Goal: Task Accomplishment & Management: Manage account settings

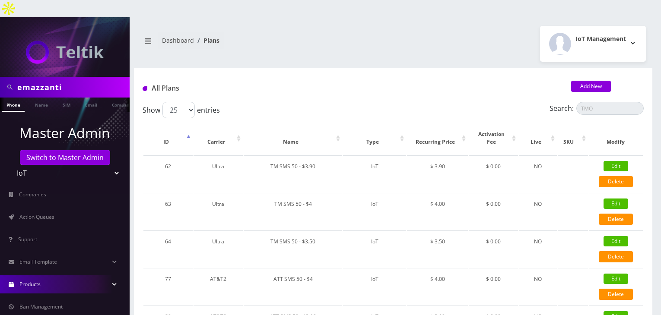
click at [63, 208] on link "Action Queues" at bounding box center [65, 217] width 130 height 18
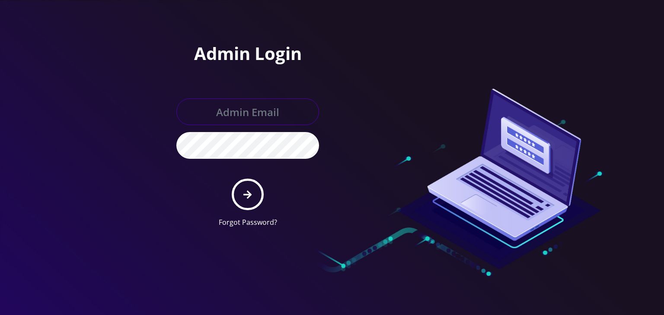
type input "boris@teltik.com"
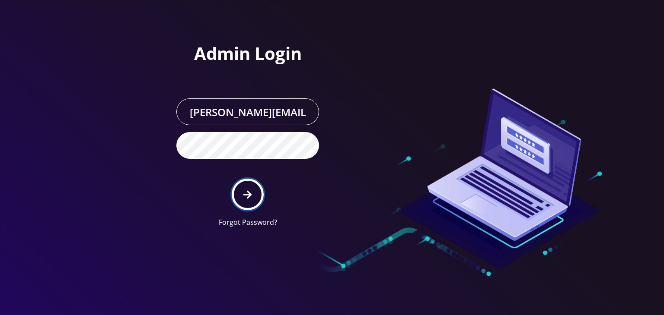
click at [254, 197] on button "submit" at bounding box center [248, 195] width 32 height 32
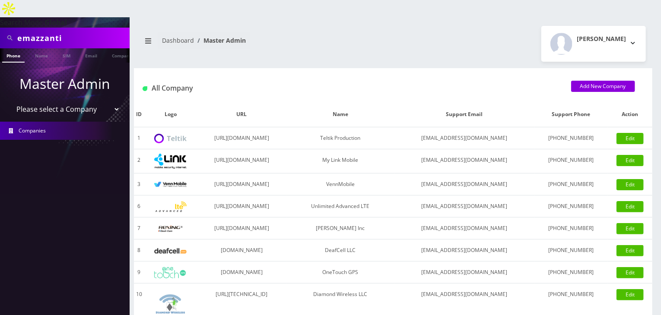
drag, startPoint x: 93, startPoint y: 89, endPoint x: 90, endPoint y: 98, distance: 9.0
click at [93, 101] on select "Please select a Company Teltik Production My Link Mobile VennMobile Unlimited A…" at bounding box center [65, 109] width 110 height 16
select select "13"
click at [10, 101] on select "Please select a Company Teltik Production My Link Mobile VennMobile Unlimited A…" at bounding box center [65, 109] width 110 height 16
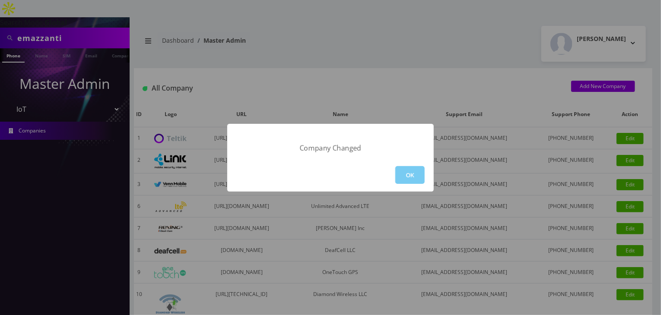
click at [399, 181] on button "OK" at bounding box center [409, 175] width 29 height 18
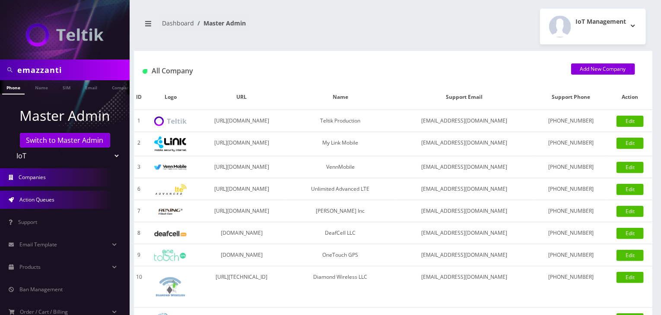
click at [55, 205] on link "Action Queues" at bounding box center [65, 200] width 130 height 18
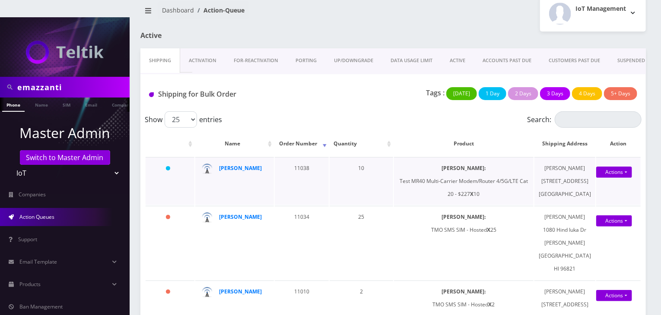
scroll to position [43, 0]
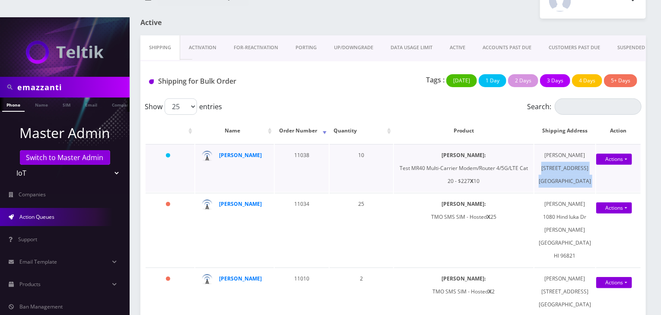
drag, startPoint x: 558, startPoint y: 174, endPoint x: 598, endPoint y: 226, distance: 65.7
click at [598, 192] on tr "Yesterday Jermaine Johnson 11038 10 SIMs: Test MR40 Multi-Carrier Modem/Router …" at bounding box center [393, 168] width 495 height 48
copy tbody "2400 Centre Parkway Suite 118 East Point GA 30344 Actions Shipped Confirm {"id"…"
click at [564, 145] on td "Jermaine Johnson 2400 Centre Parkway Suite 118 East Point GA 30344" at bounding box center [565, 168] width 61 height 48
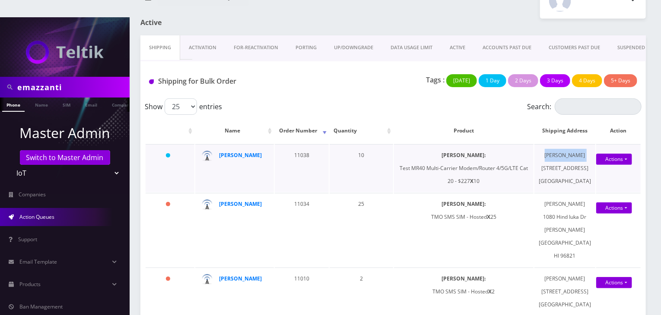
click at [564, 145] on td "Jermaine Johnson 2400 Centre Parkway Suite 118 East Point GA 30344" at bounding box center [565, 168] width 61 height 48
copy td "Jermaine Johnson"
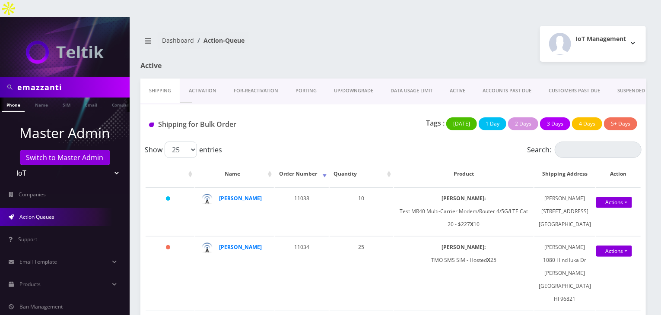
drag, startPoint x: 73, startPoint y: 72, endPoint x: 0, endPoint y: 76, distance: 73.2
click at [0, 77] on div "emazzanti" at bounding box center [65, 87] width 130 height 21
click at [45, 79] on input "text" at bounding box center [72, 87] width 110 height 16
paste input "0000000000000000"
type input "00000000000000001940"
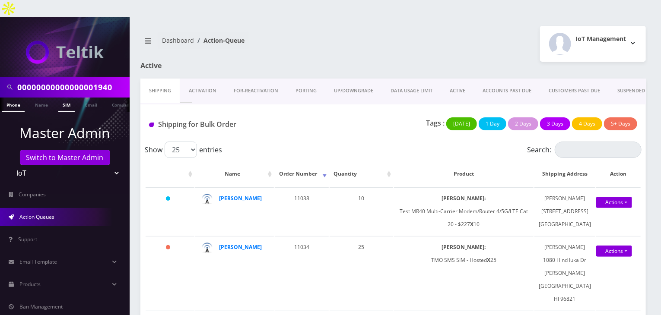
click at [72, 98] on link "SIM" at bounding box center [66, 105] width 16 height 14
click at [61, 98] on link "SIM" at bounding box center [66, 105] width 16 height 14
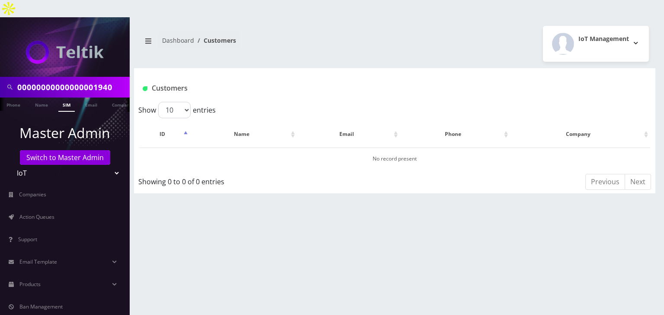
drag, startPoint x: 121, startPoint y: 67, endPoint x: 0, endPoint y: 67, distance: 121.0
click at [0, 77] on div "00000000000000001940" at bounding box center [65, 87] width 130 height 21
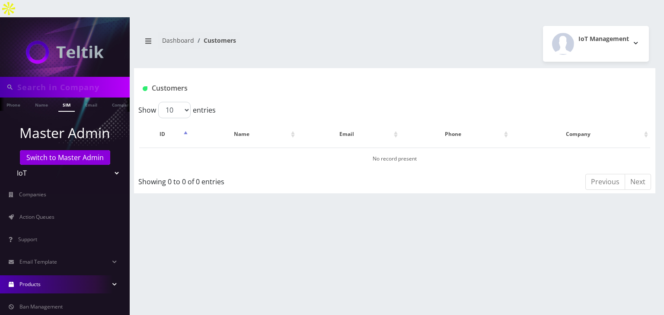
click at [97, 276] on link "Products" at bounding box center [65, 285] width 130 height 18
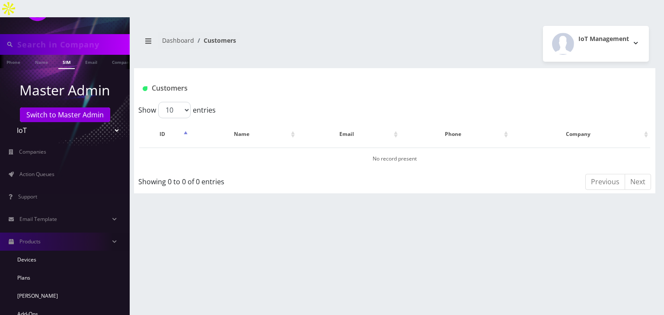
scroll to position [86, 0]
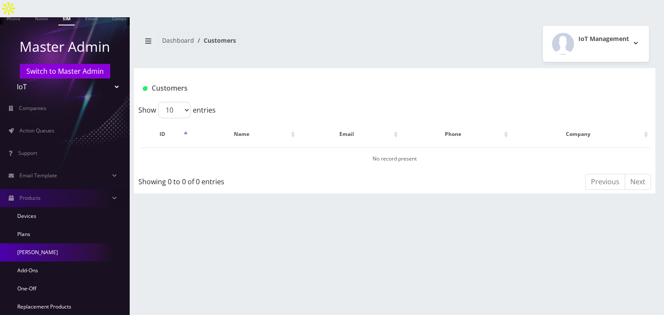
click at [72, 244] on link "[PERSON_NAME]" at bounding box center [65, 253] width 130 height 18
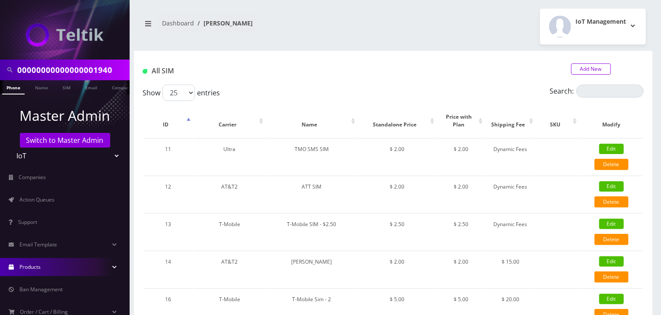
click at [576, 71] on link "Add New" at bounding box center [591, 69] width 40 height 11
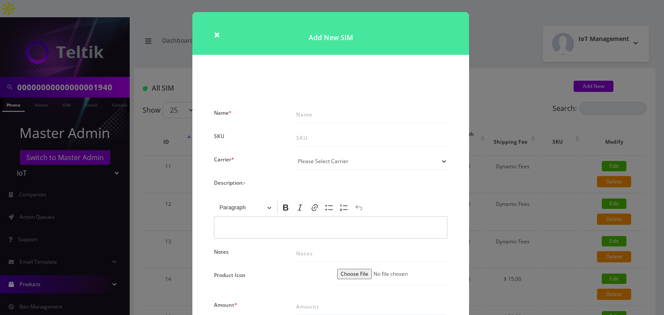
click at [484, 92] on div "× Add New SIM Name * SKU Carrier * Please Select Carrier No carrier / unlocked …" at bounding box center [332, 157] width 664 height 315
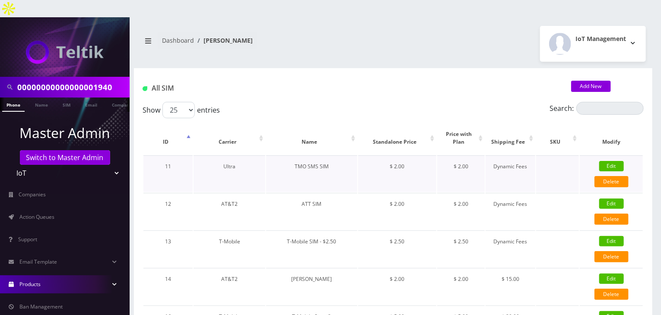
click at [608, 161] on link "Edit" at bounding box center [611, 166] width 25 height 10
type input "TMO SMS SIM"
select select "5"
type input "2"
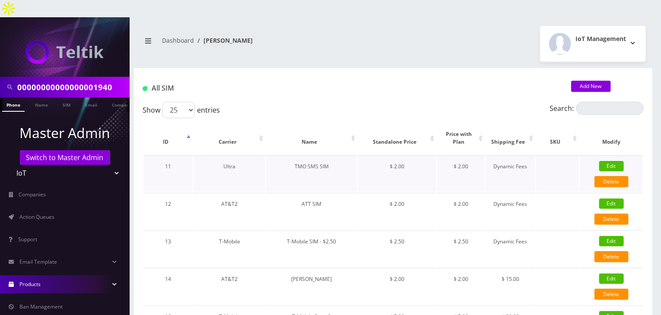
checkbox input "true"
select select "2"
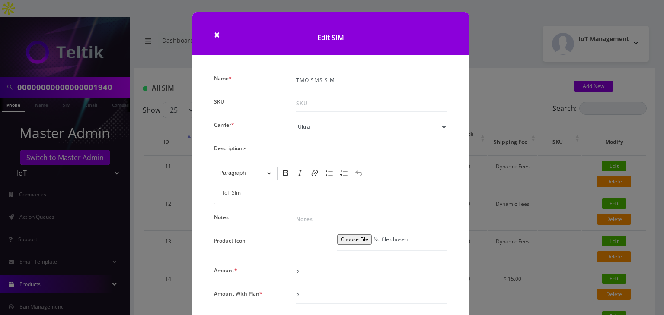
click at [480, 77] on div "× Edit SIM Name * TMO SMS SIM SKU Carrier * Please Select Carrier No carrier / …" at bounding box center [332, 157] width 664 height 315
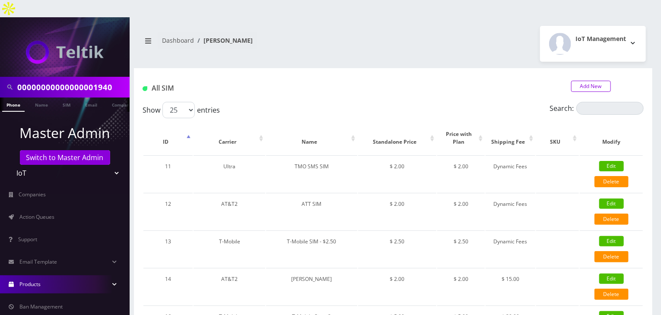
click at [592, 81] on link "Add New" at bounding box center [591, 86] width 40 height 11
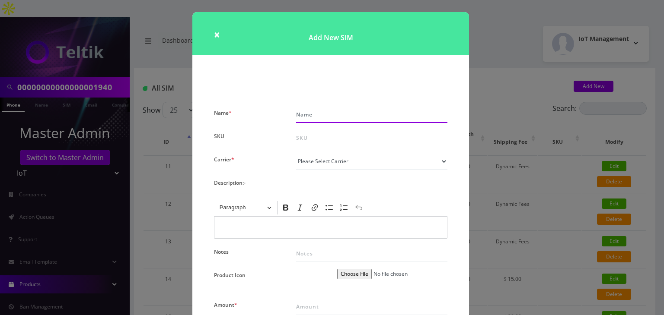
click at [336, 112] on input "Name *" at bounding box center [371, 115] width 151 height 16
type input "TMO eSim"
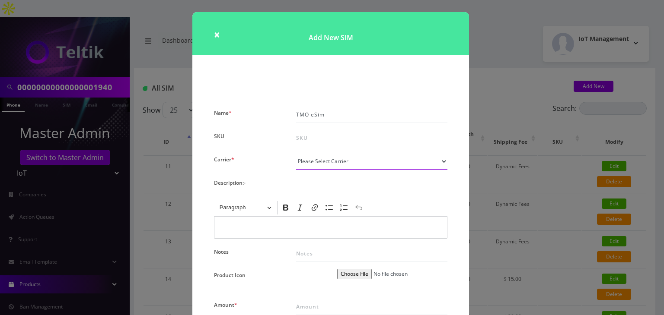
click at [326, 163] on select "Please Select Carrier No carrier / unlocked T-Mobile AT&T Subscription Ultra Ve…" at bounding box center [371, 161] width 151 height 16
select select "1"
click at [296, 153] on select "Please Select Carrier No carrier / unlocked T-Mobile AT&T Subscription Ultra Ve…" at bounding box center [371, 161] width 151 height 16
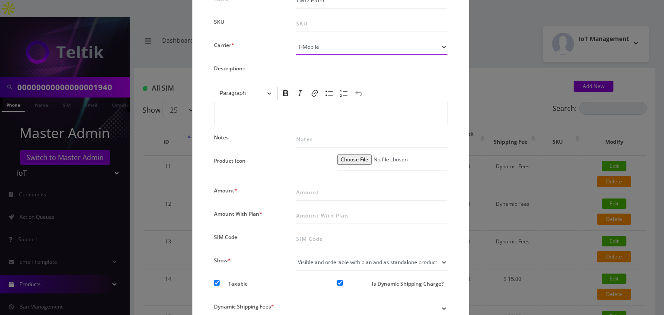
scroll to position [130, 0]
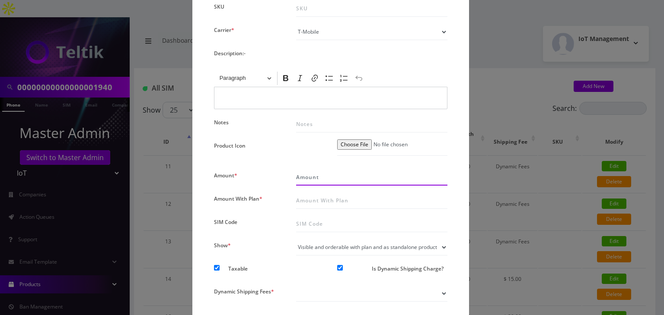
click at [309, 179] on input "Amount *" at bounding box center [371, 177] width 151 height 16
type input "2"
type input "10"
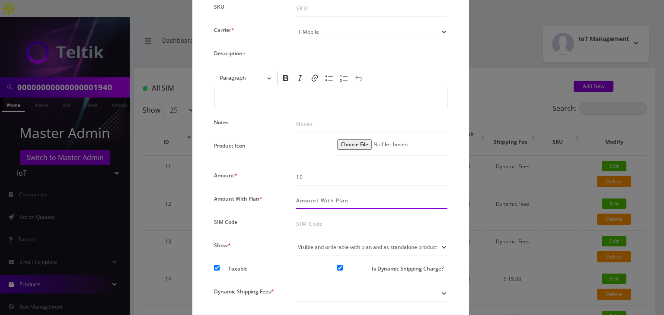
click at [305, 197] on input "Amount With Plan *" at bounding box center [371, 201] width 151 height 16
type input "10"
click at [319, 246] on select "Visible and orderable with plan inside plan modal Visible and orderable with pl…" at bounding box center [371, 247] width 151 height 16
select select "3"
click at [296, 239] on select "Visible and orderable with plan inside plan modal Visible and orderable with pl…" at bounding box center [371, 247] width 151 height 16
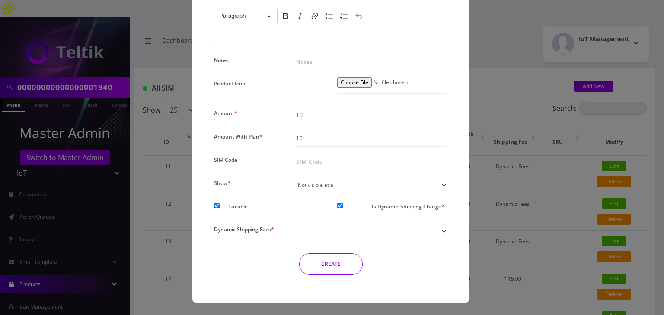
scroll to position [192, 0]
click at [340, 204] on input "Is Dynamic Shipping Charge?" at bounding box center [340, 206] width 6 height 6
click at [481, 156] on div "× Add New SIM Name * TMO eSim SKU Carrier * Please Select Carrier No carrier / …" at bounding box center [332, 157] width 664 height 315
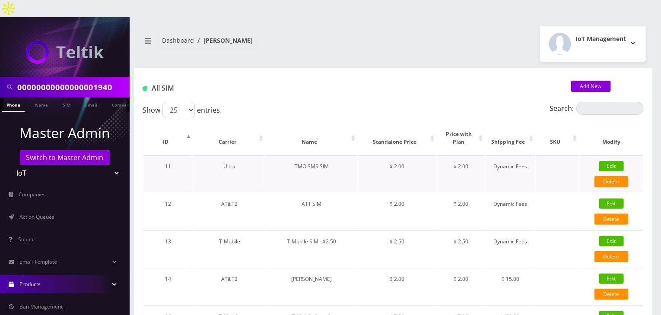
click at [603, 156] on td "Edit Delete" at bounding box center [611, 174] width 63 height 37
click at [605, 161] on link "Edit" at bounding box center [611, 166] width 25 height 10
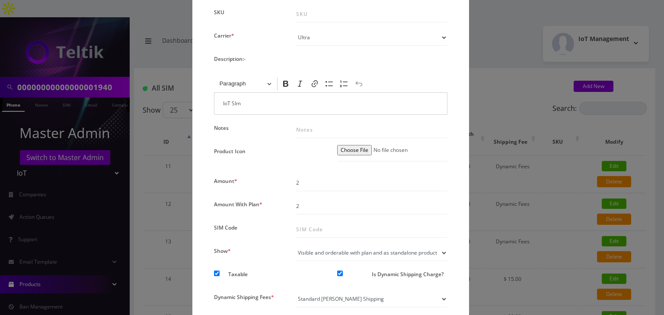
scroll to position [158, 0]
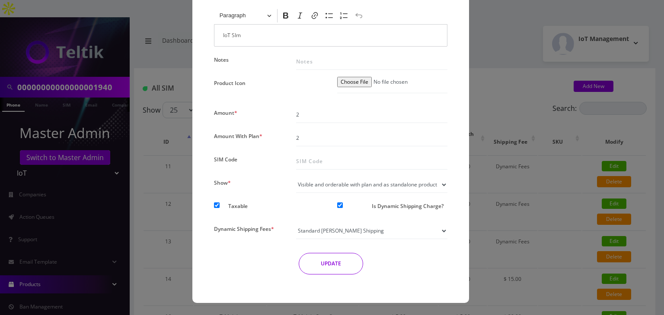
click at [510, 192] on div "× Edit SIM Name * TMO SMS SIM SKU Carrier * Please Select Carrier No carrier / …" at bounding box center [332, 157] width 664 height 315
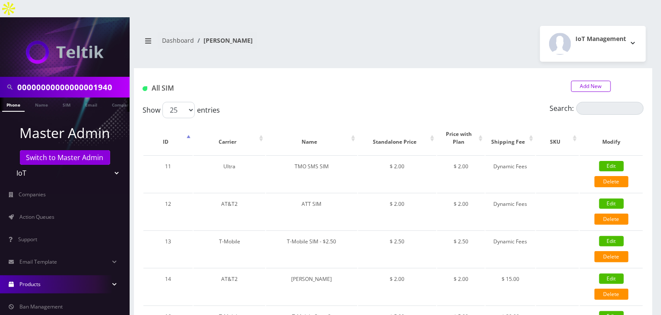
click at [581, 81] on link "Add New" at bounding box center [591, 86] width 40 height 11
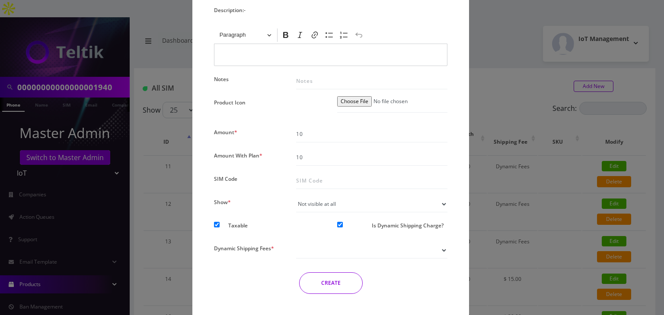
scroll to position [192, 0]
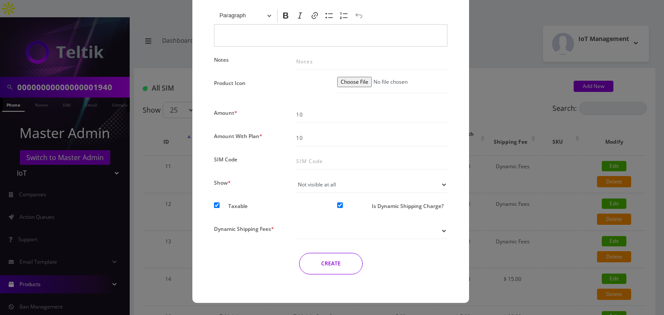
click at [338, 205] on input "Is Dynamic Shipping Charge?" at bounding box center [340, 206] width 6 height 6
checkbox input "false"
click at [318, 263] on button "CREATE" at bounding box center [331, 264] width 64 height 22
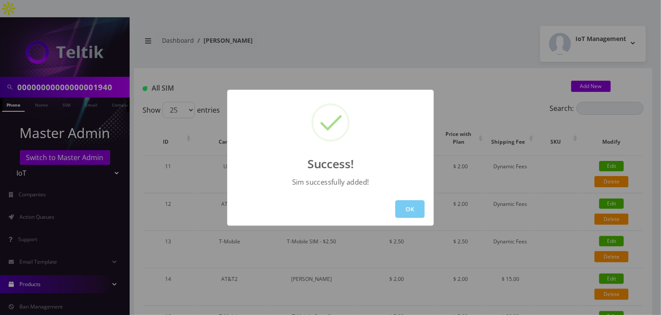
click at [407, 203] on button "OK" at bounding box center [409, 209] width 29 height 18
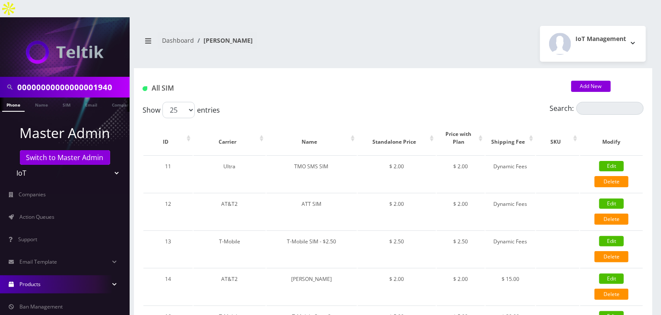
drag, startPoint x: 120, startPoint y: 69, endPoint x: 0, endPoint y: 67, distance: 119.7
click at [0, 77] on div "00000000000000001940" at bounding box center [65, 87] width 130 height 21
type input "emazzanti"
click at [77, 98] on link "Company" at bounding box center [77, 105] width 29 height 14
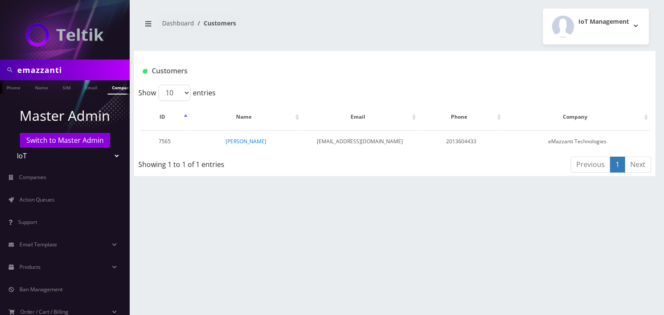
click at [251, 139] on link "[PERSON_NAME]" at bounding box center [246, 141] width 41 height 7
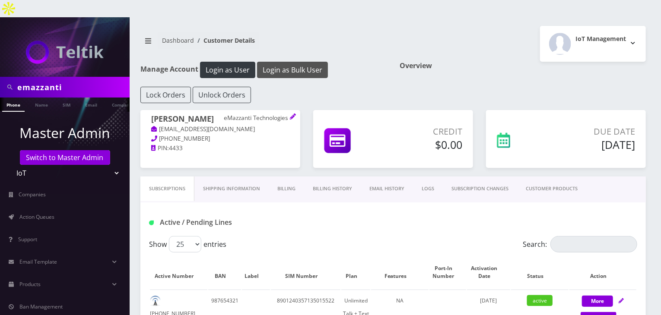
click at [289, 62] on button "Login as Bulk User" at bounding box center [292, 70] width 71 height 16
click at [556, 177] on link "CUSTOMER PRODUCTS" at bounding box center [551, 189] width 69 height 25
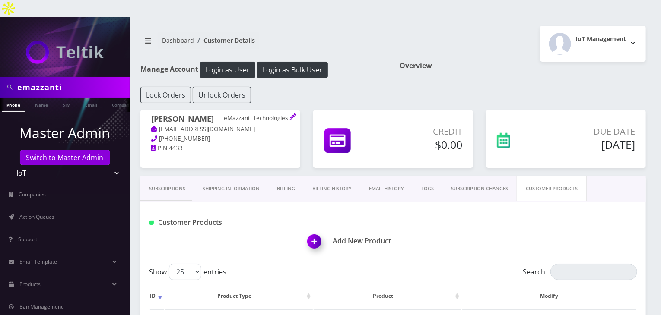
click at [318, 232] on img at bounding box center [315, 244] width 25 height 25
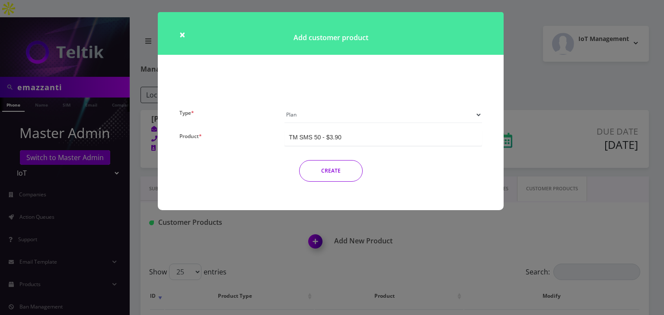
click at [323, 115] on select "Plan Device Sim Addon One-off" at bounding box center [382, 115] width 197 height 16
select select "3"
click at [284, 107] on select "Plan Device Sim Addon One-off" at bounding box center [382, 115] width 197 height 16
click at [352, 134] on div "TMO SMS SIM" at bounding box center [382, 138] width 197 height 16
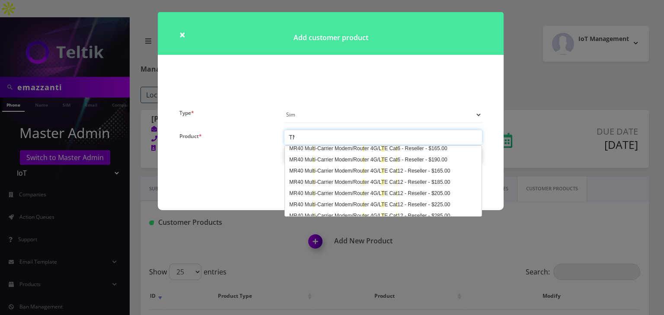
scroll to position [45, 0]
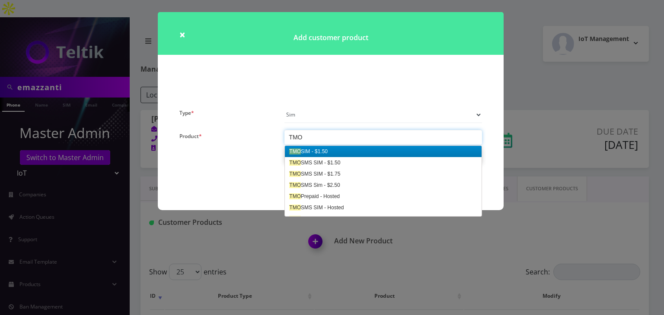
type input "TMO e"
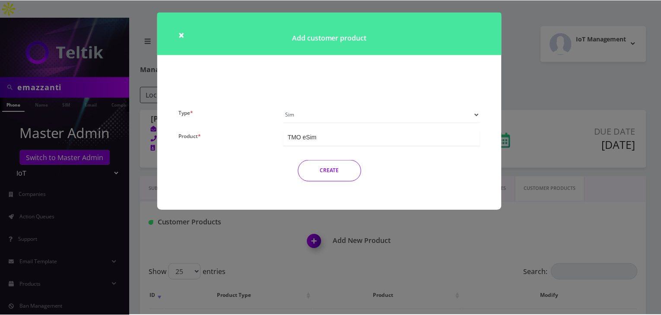
scroll to position [0, 0]
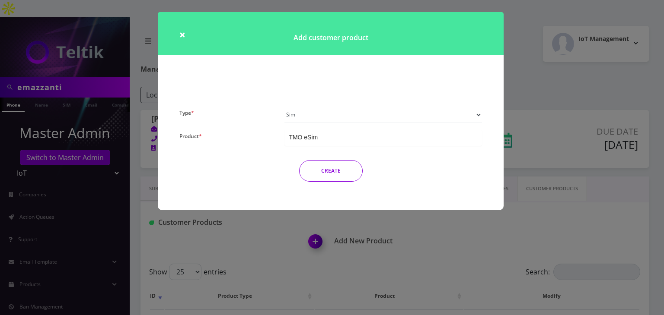
click at [347, 167] on button "CREATE" at bounding box center [331, 171] width 64 height 22
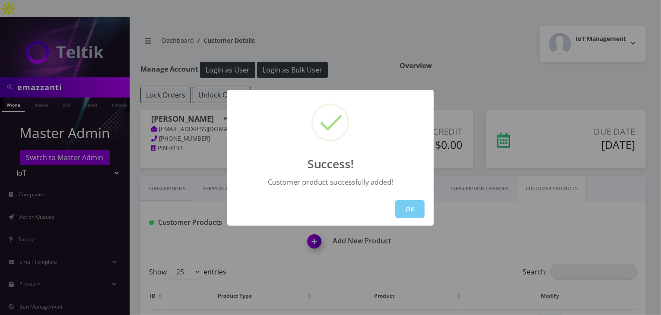
click at [403, 209] on button "OK" at bounding box center [409, 209] width 29 height 18
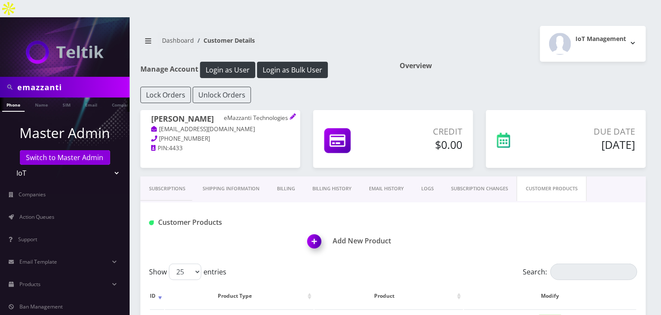
scroll to position [130, 0]
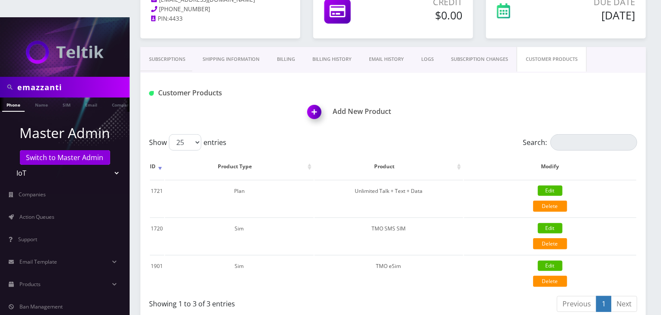
drag, startPoint x: 68, startPoint y: 68, endPoint x: 0, endPoint y: 64, distance: 68.4
click at [0, 77] on div "emazzanti" at bounding box center [65, 87] width 130 height 21
type input "[PERSON_NAME]"
click at [43, 98] on link "Name" at bounding box center [42, 105] width 22 height 14
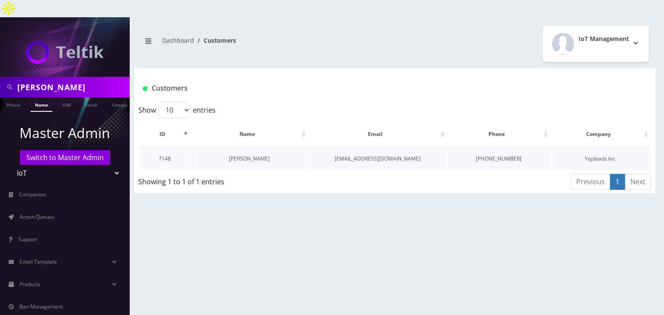
click at [241, 155] on link "[PERSON_NAME]" at bounding box center [249, 158] width 41 height 7
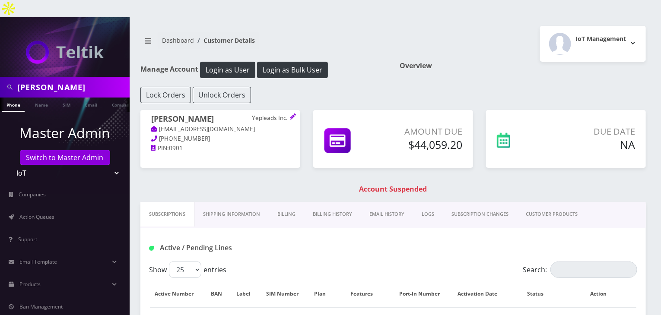
click at [323, 202] on link "Billing History" at bounding box center [332, 214] width 57 height 25
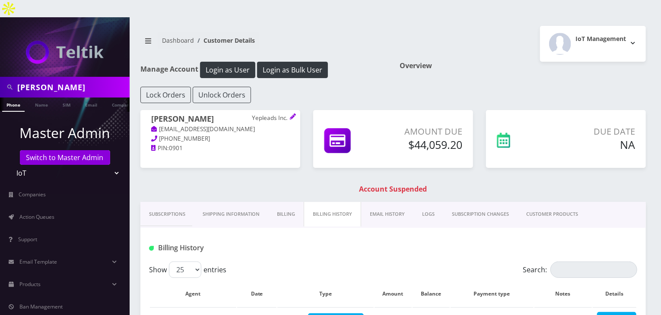
scroll to position [130, 0]
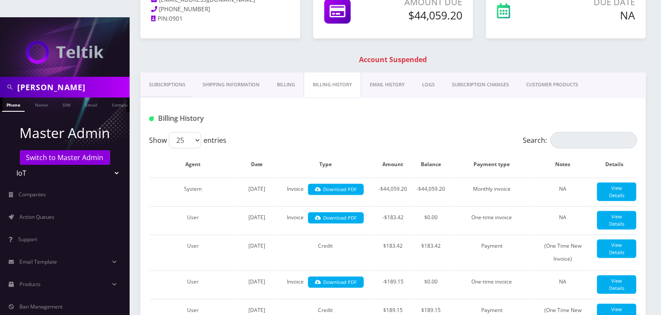
click at [283, 73] on link "Billing" at bounding box center [285, 85] width 35 height 25
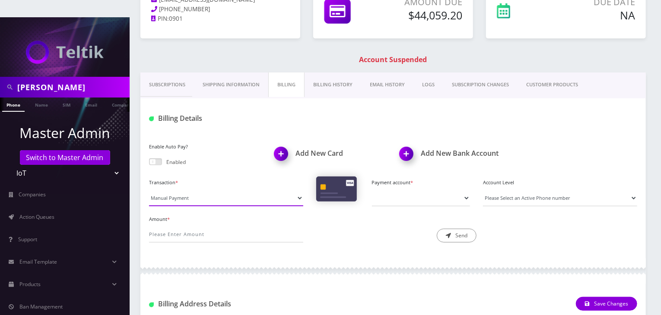
click at [185, 190] on select "Manual Payment Custom Charge Manual Credit Custom Invoice" at bounding box center [226, 198] width 154 height 16
select select "Manual Credit"
click at [149, 190] on select "Manual Payment Custom Charge Manual Credit Custom Invoice" at bounding box center [226, 198] width 154 height 16
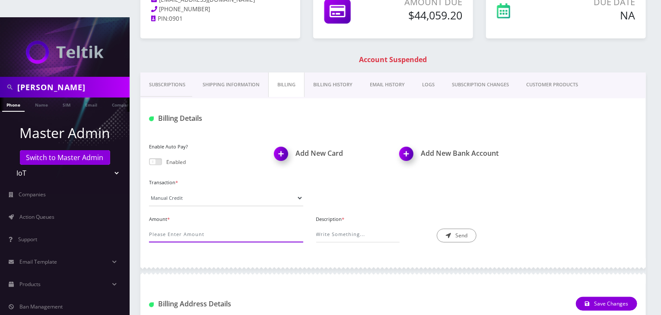
click at [189, 226] on input "Amount *" at bounding box center [226, 234] width 154 height 16
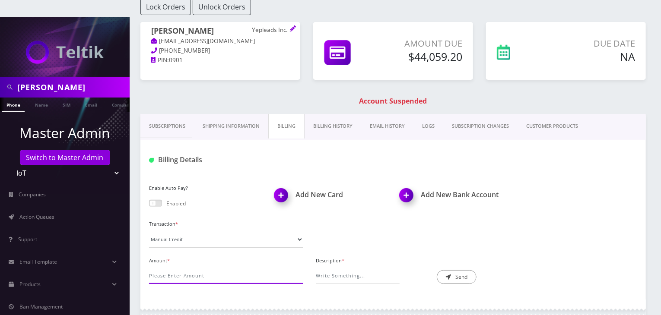
scroll to position [86, 0]
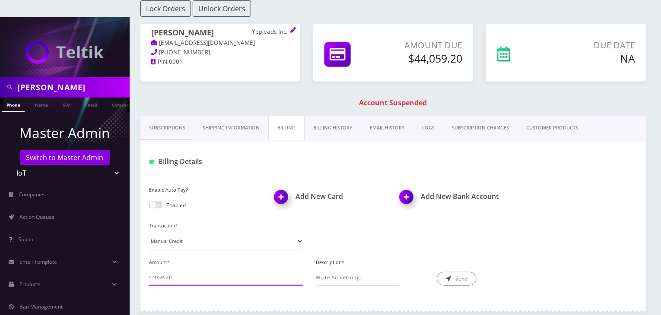
type input "44059.20"
click at [335, 270] on input "Description *" at bounding box center [357, 278] width 83 height 16
type input "manual credit"
click at [456, 272] on button "Send" at bounding box center [457, 279] width 40 height 14
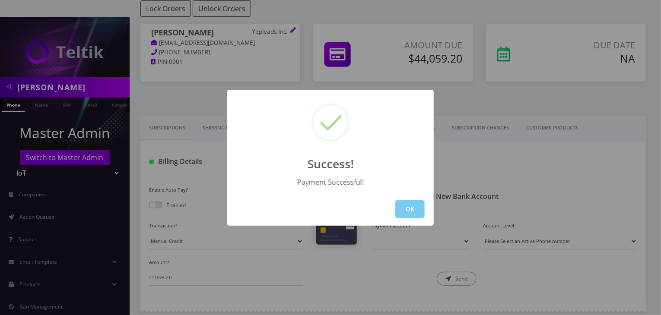
click at [415, 210] on button "OK" at bounding box center [409, 209] width 29 height 18
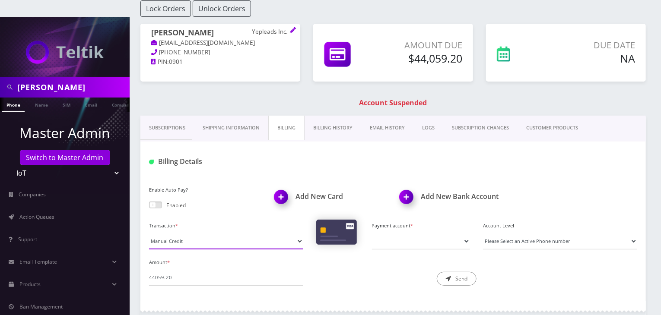
click at [217, 233] on select "Manual Payment Custom Charge Manual Credit Custom Invoice" at bounding box center [226, 241] width 154 height 16
click at [368, 257] on div "Description * manual credit Send" at bounding box center [393, 272] width 167 height 30
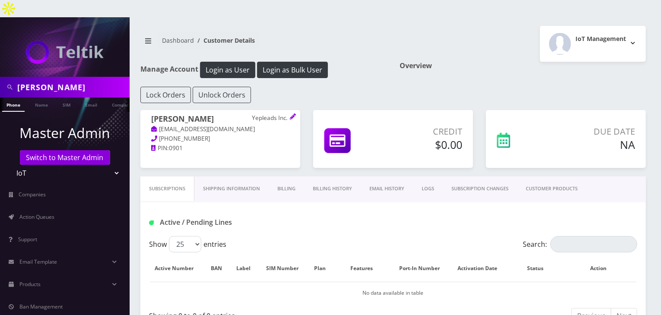
click at [549, 177] on link "CUSTOMER PRODUCTS" at bounding box center [551, 189] width 69 height 25
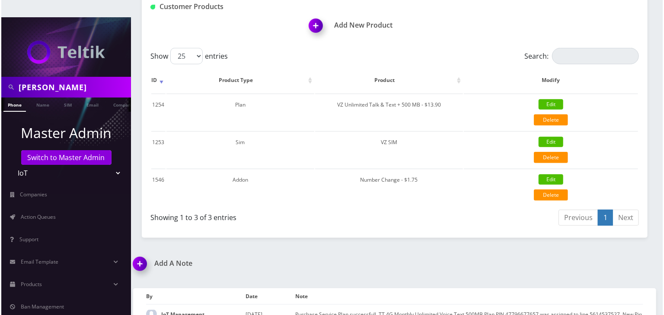
scroll to position [130, 0]
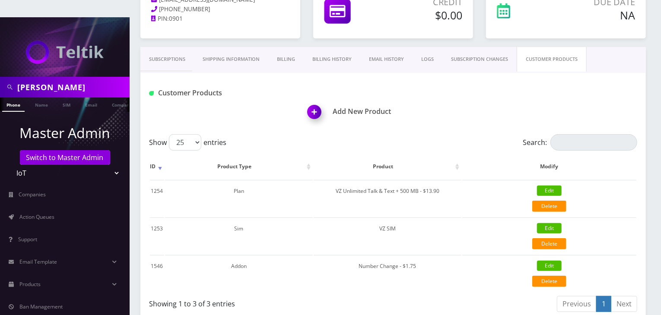
click at [316, 102] on img at bounding box center [315, 114] width 25 height 25
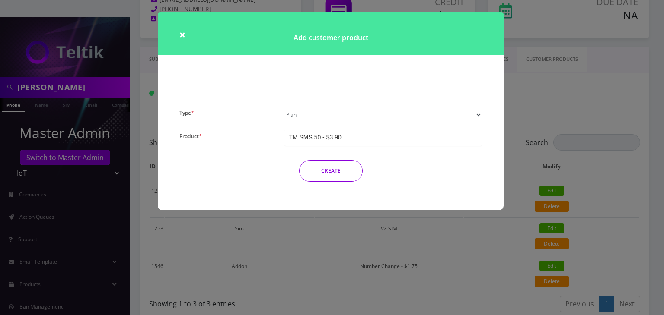
click at [316, 116] on select "Plan Device Sim Addon One-off" at bounding box center [382, 115] width 197 height 16
click at [220, 165] on div "CREATE" at bounding box center [330, 171] width 315 height 22
click at [242, 255] on div "× Add customer product Type * Plan Device Sim Addon One-off Product * TM SMS 50…" at bounding box center [332, 157] width 664 height 315
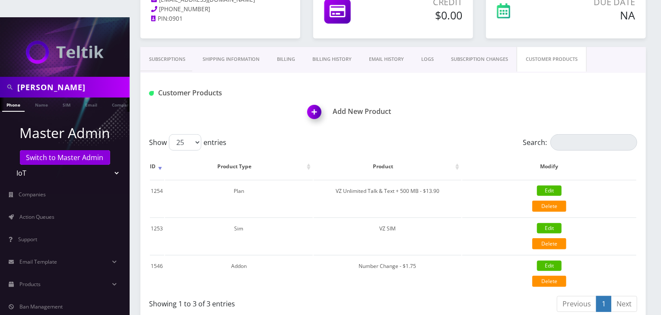
click at [315, 102] on img at bounding box center [315, 114] width 25 height 25
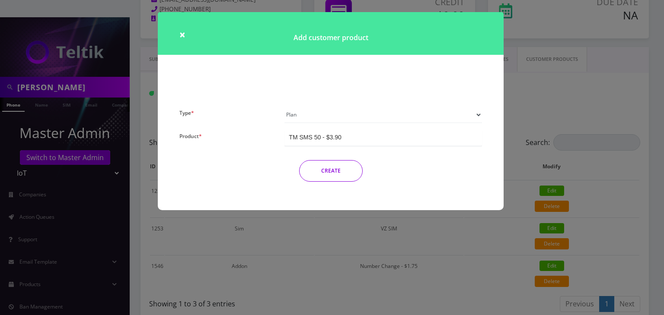
click at [321, 118] on select "Plan Device Sim Addon One-off" at bounding box center [382, 115] width 197 height 16
select select "3"
click at [284, 107] on select "Plan Device Sim Addon One-off" at bounding box center [382, 115] width 197 height 16
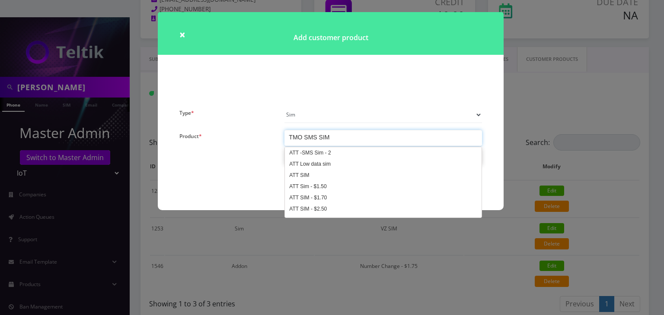
click at [337, 140] on div "TMO SMS SIM" at bounding box center [382, 138] width 197 height 16
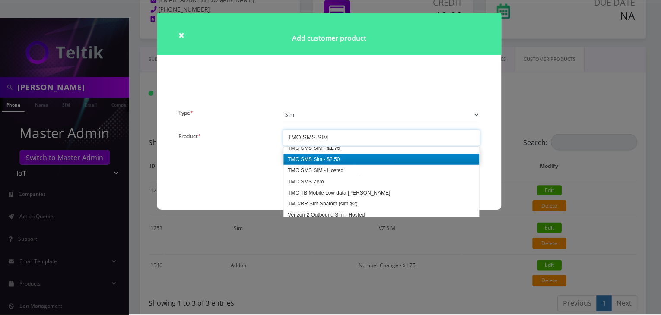
scroll to position [1282, 0]
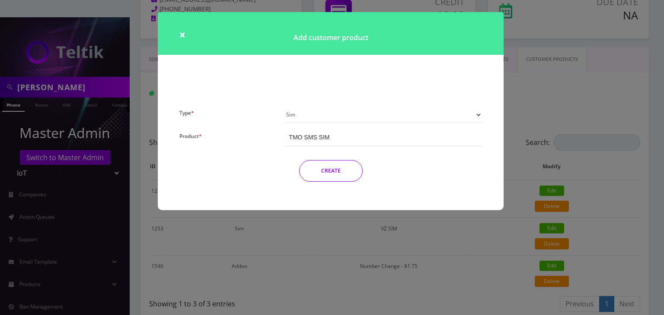
click at [330, 169] on div "Type * Plan Device Sim Addon One-off Product * TM SMS 50 - $3.90 TM SMS 50 - $3…" at bounding box center [330, 148] width 315 height 82
click at [344, 173] on button "CREATE" at bounding box center [331, 171] width 64 height 22
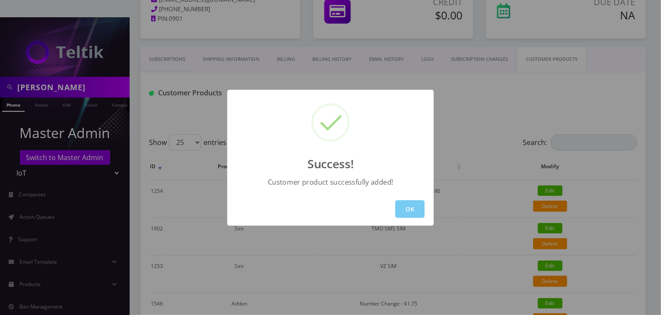
click at [412, 207] on button "OK" at bounding box center [409, 209] width 29 height 18
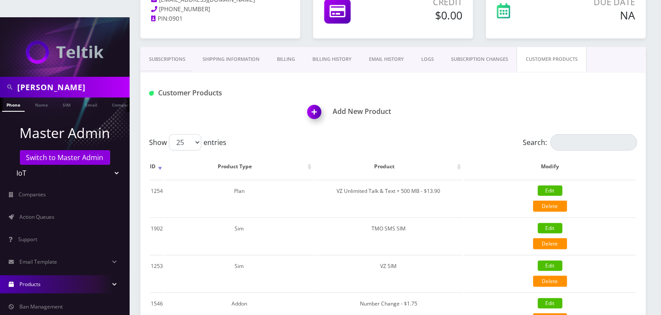
click at [41, 276] on link "Products" at bounding box center [65, 285] width 130 height 18
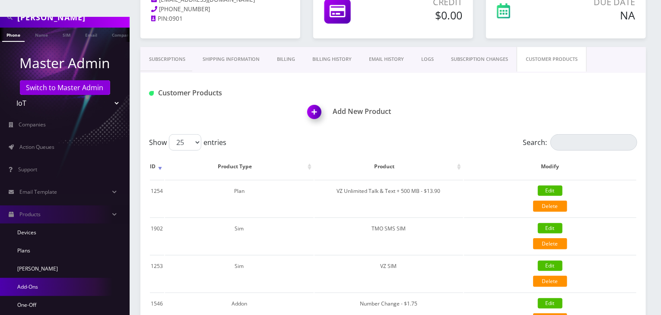
scroll to position [86, 0]
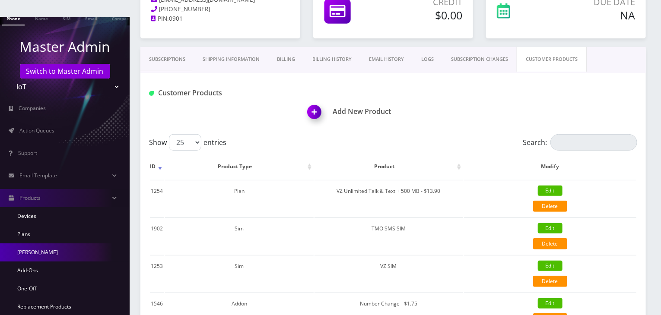
click at [57, 244] on link "[PERSON_NAME]" at bounding box center [65, 253] width 130 height 18
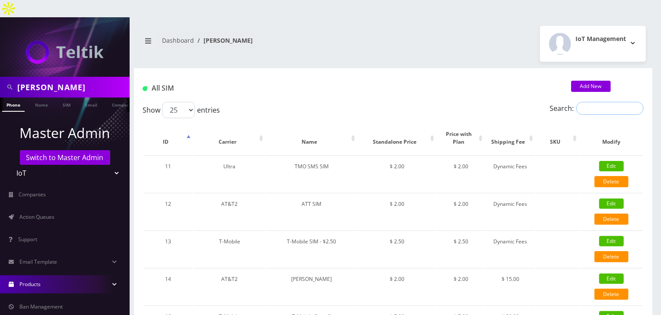
click at [598, 102] on input "Search:" at bounding box center [609, 108] width 67 height 13
type input "tmo"
click at [42, 98] on link "Name" at bounding box center [42, 105] width 22 height 14
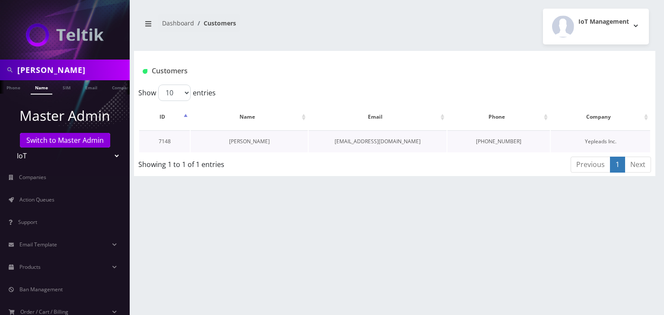
click at [244, 142] on link "[PERSON_NAME]" at bounding box center [249, 141] width 41 height 7
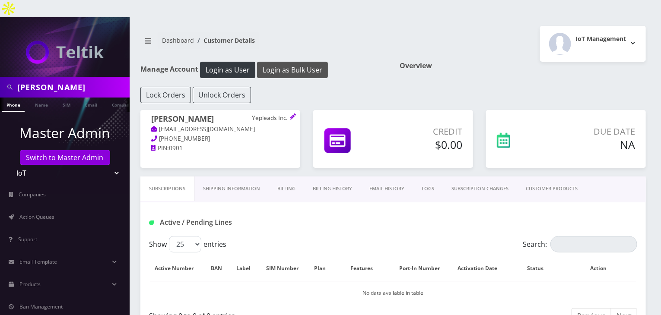
click at [301, 62] on button "Login as Bulk User" at bounding box center [292, 70] width 71 height 16
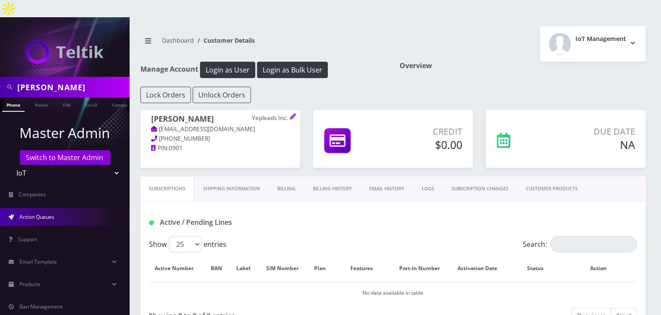
click at [20, 213] on span "Action Queues" at bounding box center [36, 216] width 35 height 7
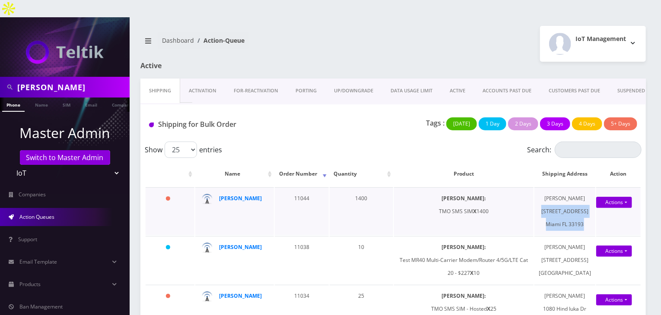
drag, startPoint x: 562, startPoint y: 215, endPoint x: 593, endPoint y: 251, distance: 48.1
click at [593, 235] on td "Javier Navarrete 16023 SW 63rd Terrace Miami FL 33193" at bounding box center [565, 212] width 61 height 48
copy td "16023 SW 63rd Terrace Miami FL 33193"
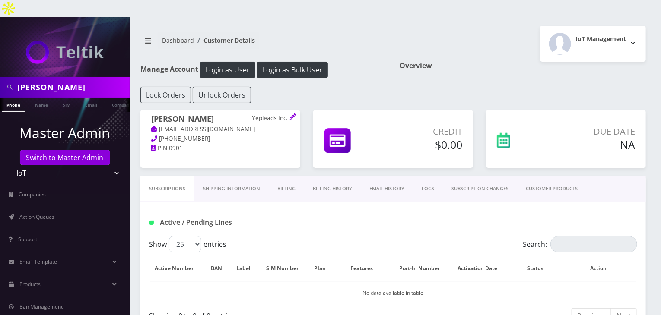
click at [240, 177] on link "Shipping Information" at bounding box center [231, 189] width 74 height 25
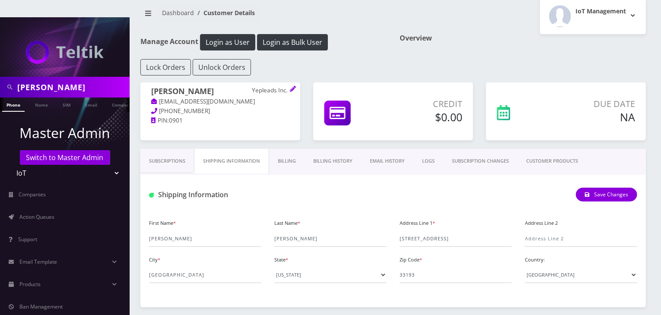
scroll to position [43, 0]
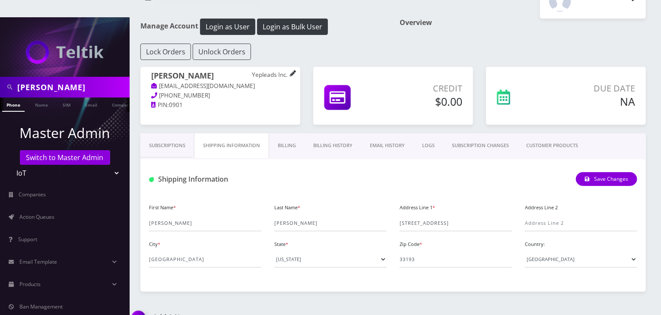
click at [292, 70] on icon at bounding box center [293, 73] width 6 height 6
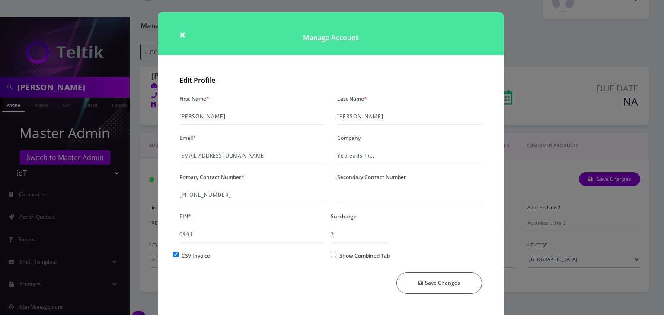
click at [522, 104] on div "× Manage Account Edit Profile First Name * Javier Last Name * Navarrete Email *…" at bounding box center [332, 157] width 664 height 315
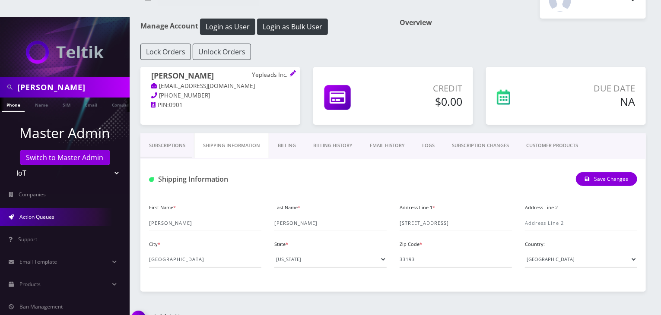
click at [24, 213] on span "Action Queues" at bounding box center [36, 216] width 35 height 7
click at [48, 208] on link "Action Queues" at bounding box center [65, 217] width 130 height 18
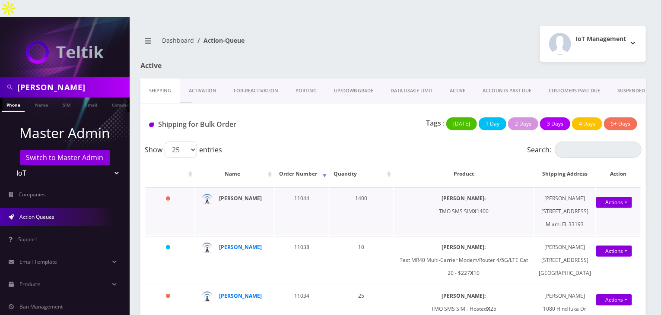
click at [245, 195] on strong "[PERSON_NAME]" at bounding box center [240, 198] width 43 height 7
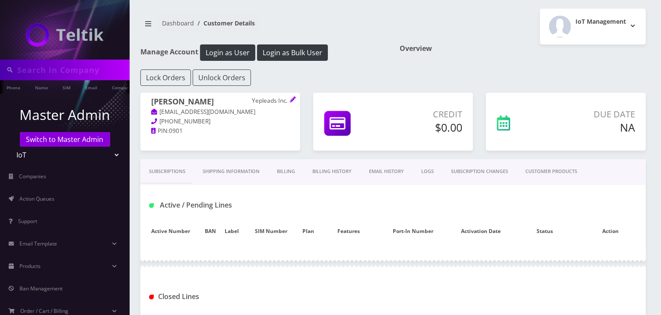
type input "[PERSON_NAME]"
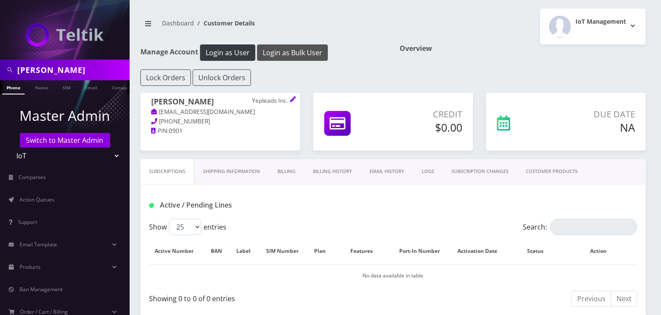
drag, startPoint x: 0, startPoint y: 0, endPoint x: 304, endPoint y: 52, distance: 308.6
click at [304, 52] on button "Login as Bulk User" at bounding box center [292, 53] width 71 height 16
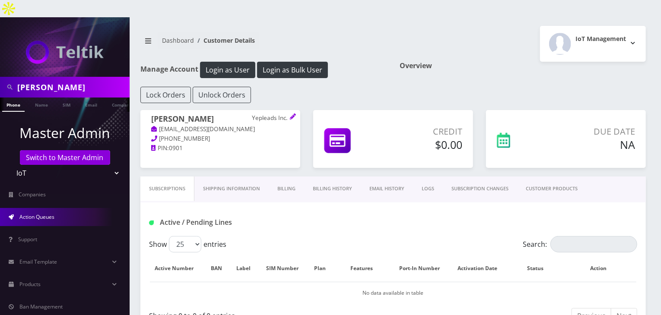
click at [70, 208] on link "Action Queues" at bounding box center [65, 217] width 130 height 18
